Goal: Check status: Check status

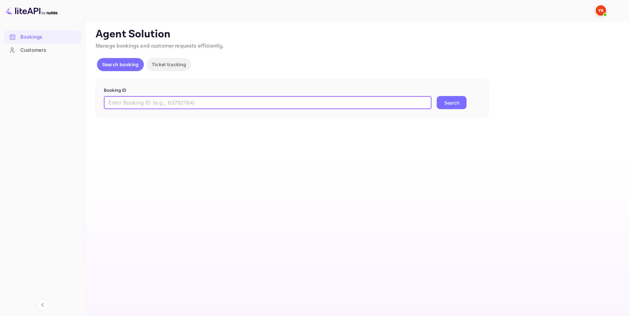
click at [202, 104] on input "text" at bounding box center [268, 102] width 328 height 13
paste input "9666264"
type input "9666264"
click at [449, 97] on button "Search" at bounding box center [452, 102] width 30 height 13
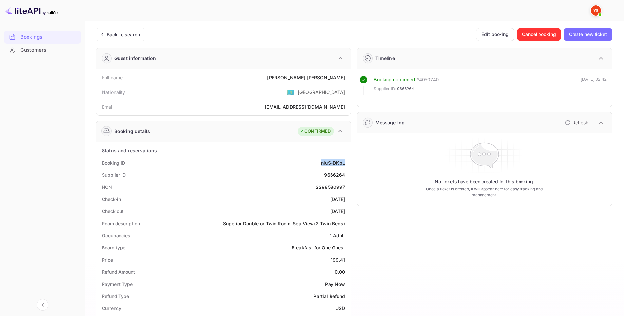
drag, startPoint x: 315, startPoint y: 163, endPoint x: 346, endPoint y: 164, distance: 31.5
click at [346, 164] on div "Booking ID nluS-DKpL" at bounding box center [224, 163] width 250 height 12
copy div "nluS-DKpL"
drag, startPoint x: 293, startPoint y: 190, endPoint x: 320, endPoint y: 174, distance: 31.2
click at [293, 190] on div "HCN 2298580997" at bounding box center [224, 187] width 250 height 12
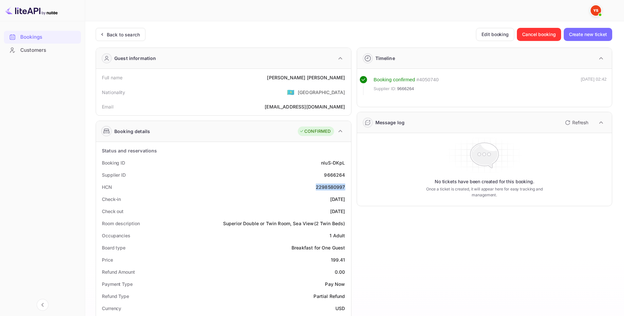
drag, startPoint x: 317, startPoint y: 187, endPoint x: 348, endPoint y: 187, distance: 30.8
click at [348, 187] on div "HCN 2298580997" at bounding box center [224, 187] width 250 height 12
copy div "2298580997"
click at [287, 201] on div "Check-in [DATE]" at bounding box center [224, 199] width 250 height 12
drag, startPoint x: 301, startPoint y: 80, endPoint x: 347, endPoint y: 80, distance: 45.9
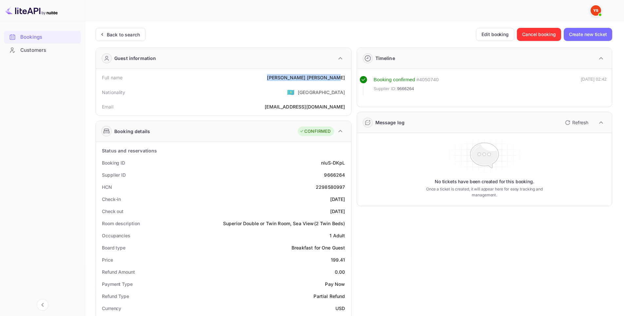
click at [347, 80] on div "Full name [PERSON_NAME]" at bounding box center [224, 77] width 250 height 12
copy div "[PERSON_NAME]"
drag, startPoint x: 314, startPoint y: 199, endPoint x: 347, endPoint y: 197, distance: 33.5
click at [347, 197] on div "Check-in [DATE]" at bounding box center [224, 199] width 250 height 12
copy div "[DATE]"
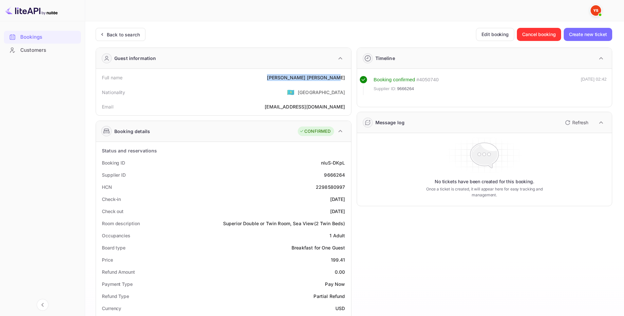
drag, startPoint x: 318, startPoint y: 210, endPoint x: 347, endPoint y: 208, distance: 28.9
click at [347, 208] on div "Check out [DATE]" at bounding box center [224, 211] width 250 height 12
copy div "[DATE]"
